Goal: Task Accomplishment & Management: Manage account settings

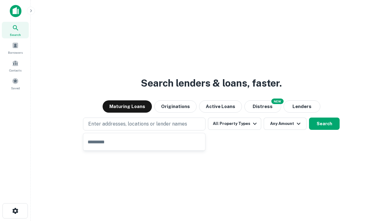
type input "**********"
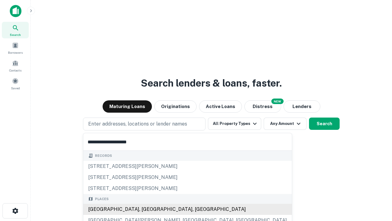
click at [146, 209] on div "[GEOGRAPHIC_DATA], [GEOGRAPHIC_DATA], [GEOGRAPHIC_DATA]" at bounding box center [187, 208] width 209 height 11
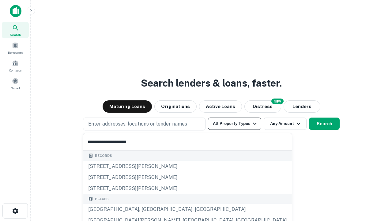
click at [235, 123] on button "All Property Types" at bounding box center [234, 123] width 53 height 12
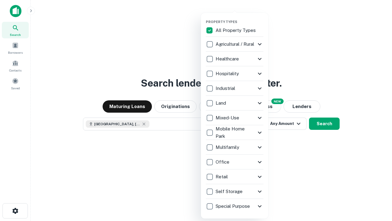
click at [240, 18] on button "button" at bounding box center [239, 18] width 67 height 0
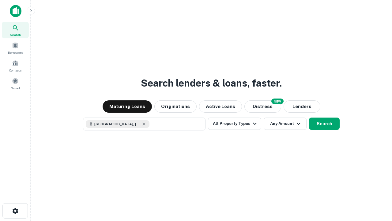
scroll to position [10, 0]
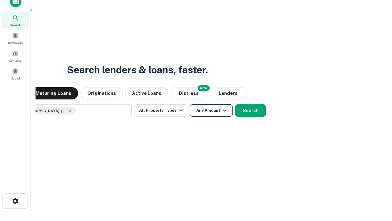
click at [190, 104] on button "Any Amount" at bounding box center [211, 110] width 43 height 12
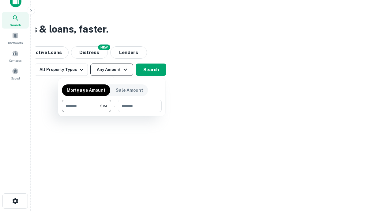
type input "*******"
click at [112, 112] on button "button" at bounding box center [112, 112] width 100 height 0
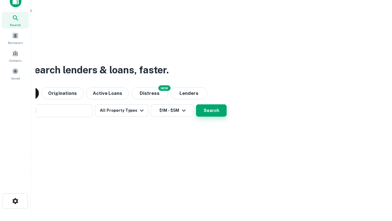
click at [196, 104] on button "Search" at bounding box center [211, 110] width 31 height 12
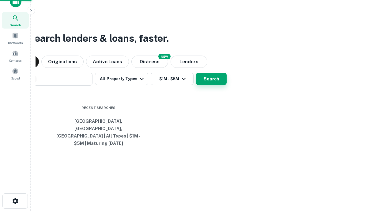
scroll to position [20, 173]
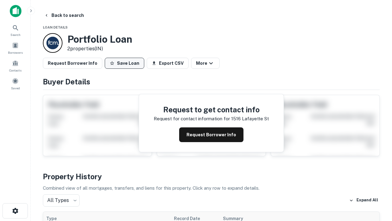
click at [124, 63] on button "Save Loan" at bounding box center [125, 63] width 40 height 11
click at [126, 63] on button "Loan Saved" at bounding box center [126, 63] width 42 height 11
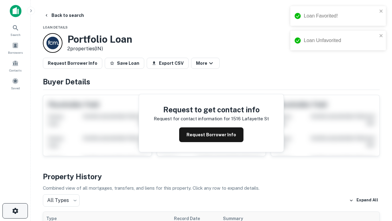
click at [15, 211] on icon "button" at bounding box center [15, 210] width 7 height 7
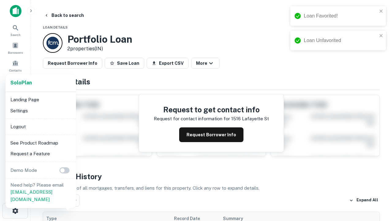
click at [40, 126] on li "Logout" at bounding box center [41, 126] width 66 height 11
